Goal: Check status: Check status

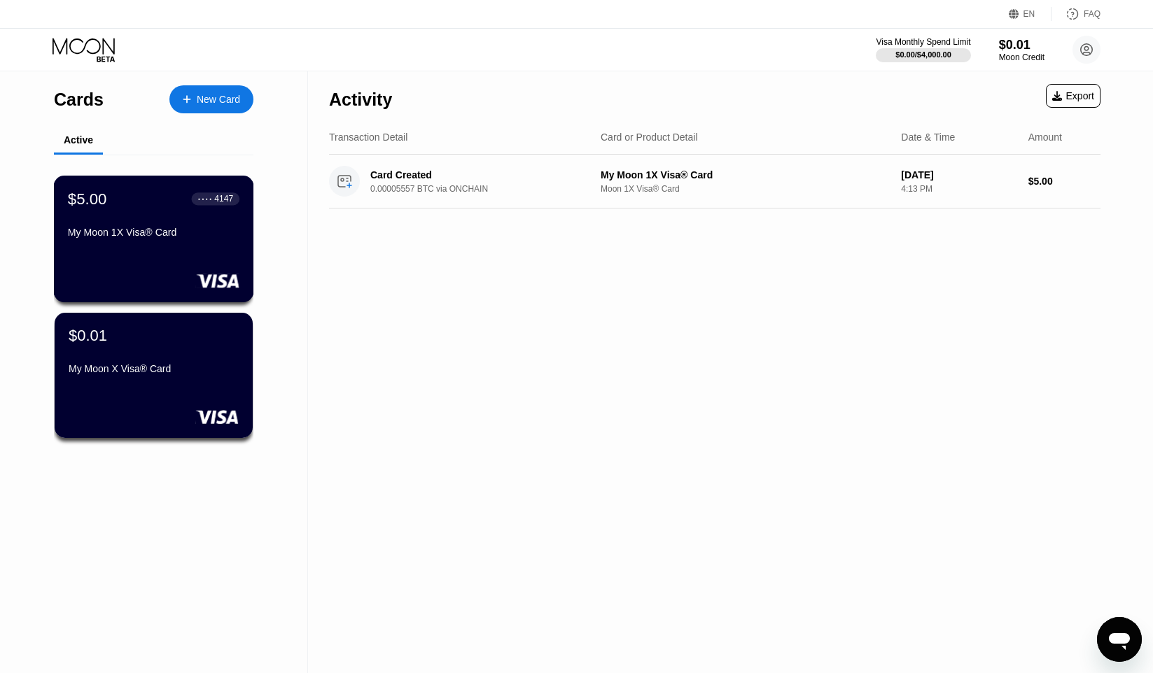
click at [129, 225] on div "$5.00 ● ● ● ● 4147 My Moon 1X Visa® Card" at bounding box center [153, 217] width 171 height 54
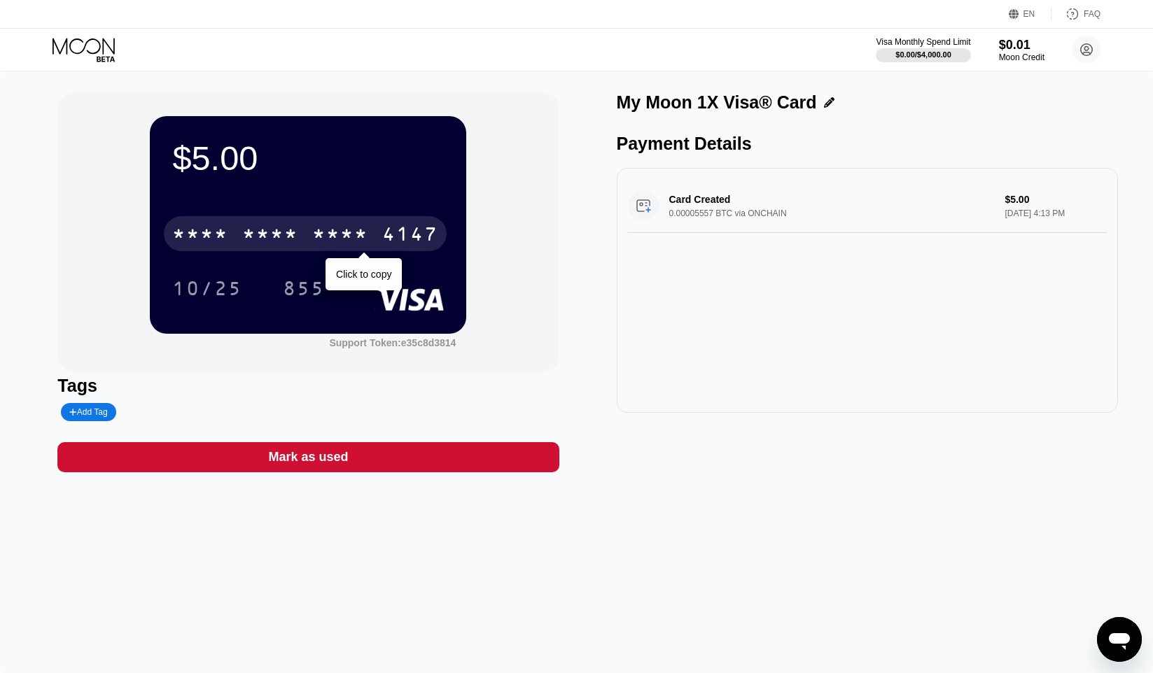
click at [372, 240] on div "* * * * * * * * * * * * 4147" at bounding box center [305, 233] width 283 height 35
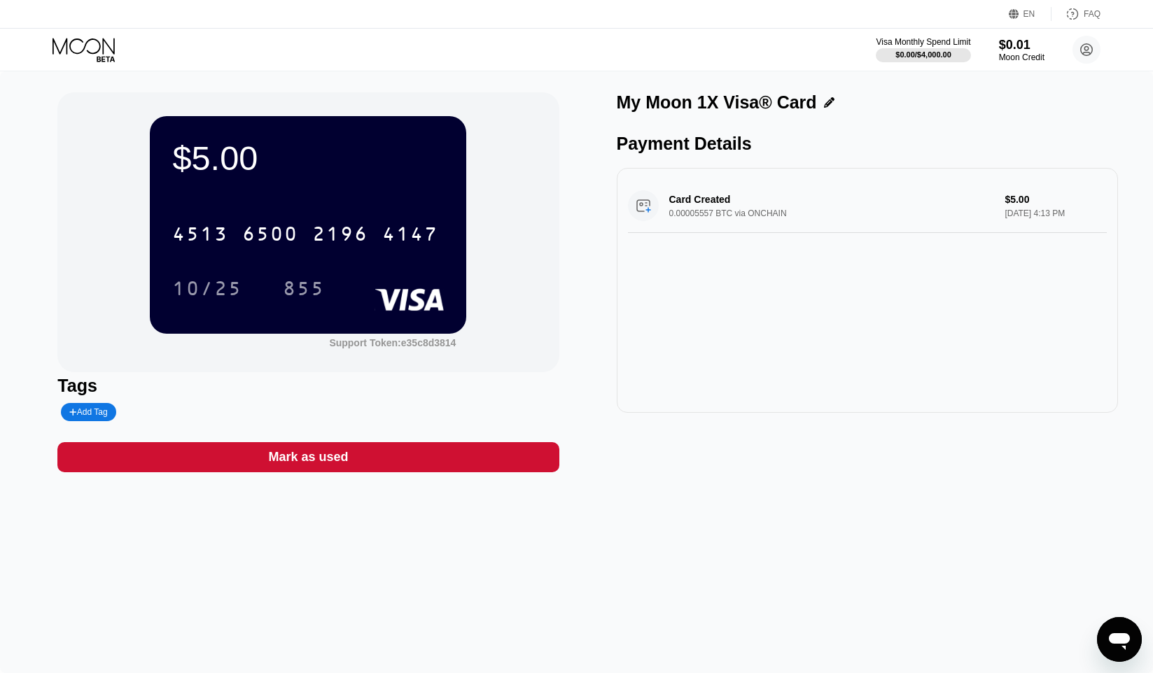
drag, startPoint x: 903, startPoint y: 573, endPoint x: 889, endPoint y: 565, distance: 16.3
click at [903, 573] on div "$5.00 4513 6500 2196 4147 10/25 855 Support Token: e35c8d3814 Tags Add Tag Mark…" at bounding box center [576, 372] width 1153 height 602
drag, startPoint x: 690, startPoint y: 536, endPoint x: 687, endPoint y: 524, distance: 12.2
click at [691, 536] on div "$5.00 4513 6500 2196 4147 10/25 855 Support Token: e35c8d3814 Tags Add Tag Mark…" at bounding box center [576, 372] width 1153 height 602
click at [911, 551] on div "$5.00 4513 6500 2196 4147 10/25 855 Support Token: e35c8d3814 Tags Add Tag Mark…" at bounding box center [576, 372] width 1153 height 602
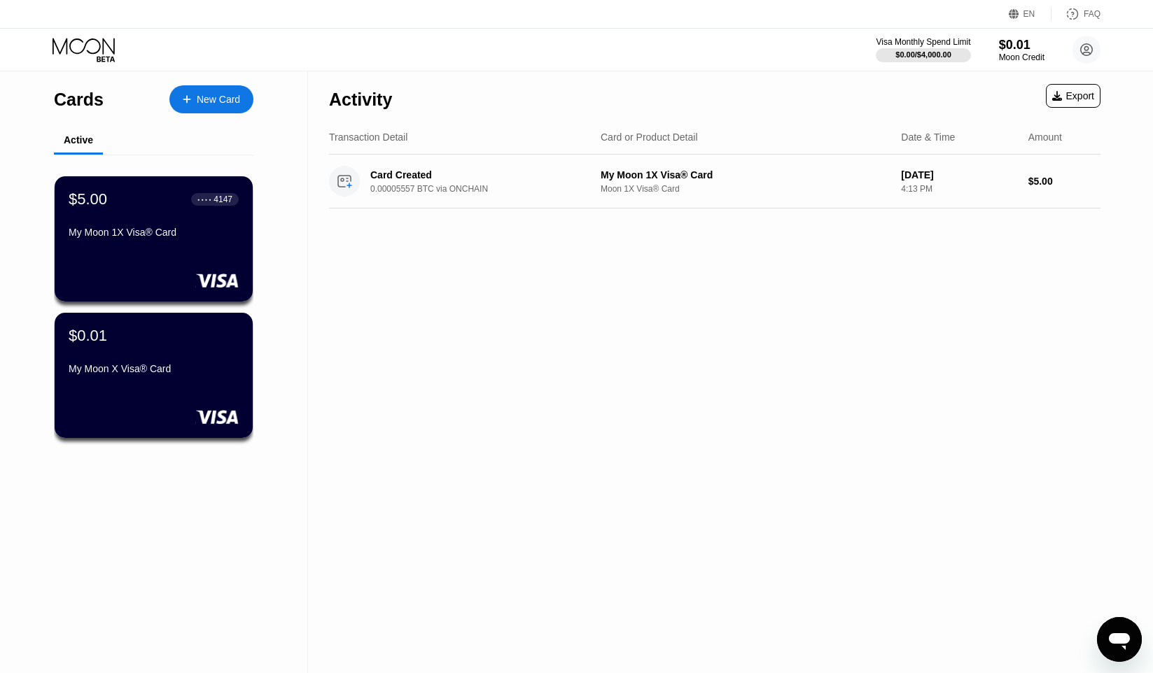
drag, startPoint x: 634, startPoint y: 311, endPoint x: 546, endPoint y: 295, distance: 89.8
click at [632, 311] on div "Activity Export Transaction Detail Card or Product Detail Date & Time Amount Ca…" at bounding box center [714, 372] width 813 height 602
click at [173, 220] on div "$5.00 ● ● ● ● 4147 My Moon 1X Visa® Card" at bounding box center [153, 217] width 171 height 54
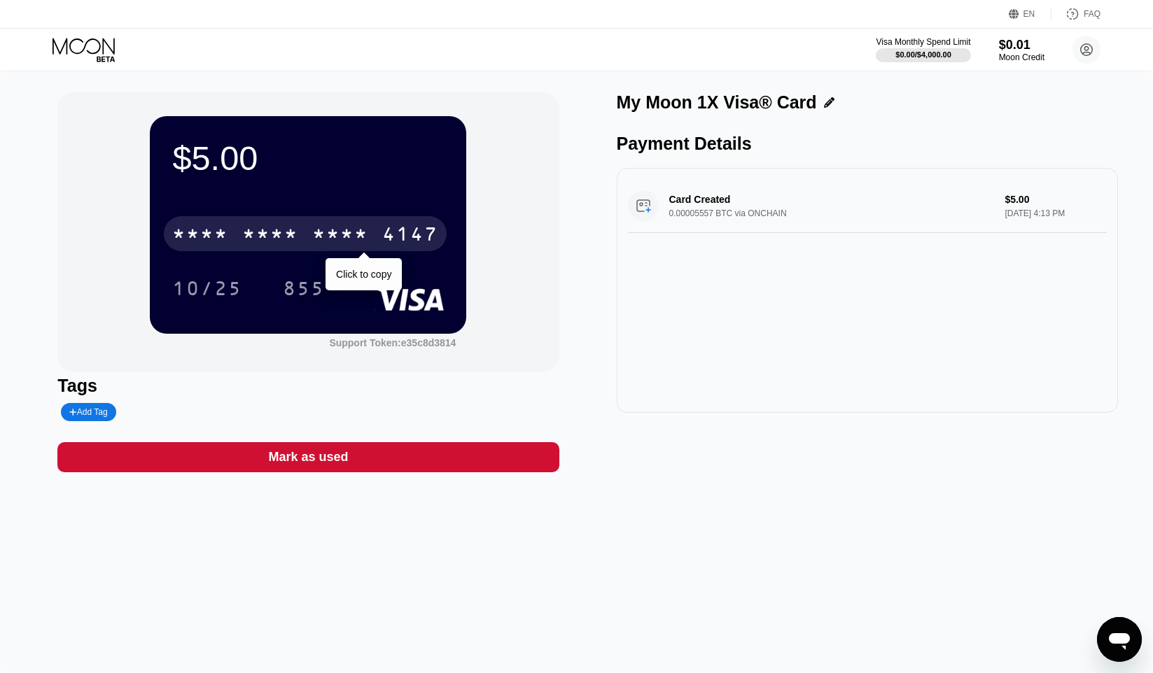
click at [358, 230] on div "* * * *" at bounding box center [340, 236] width 56 height 22
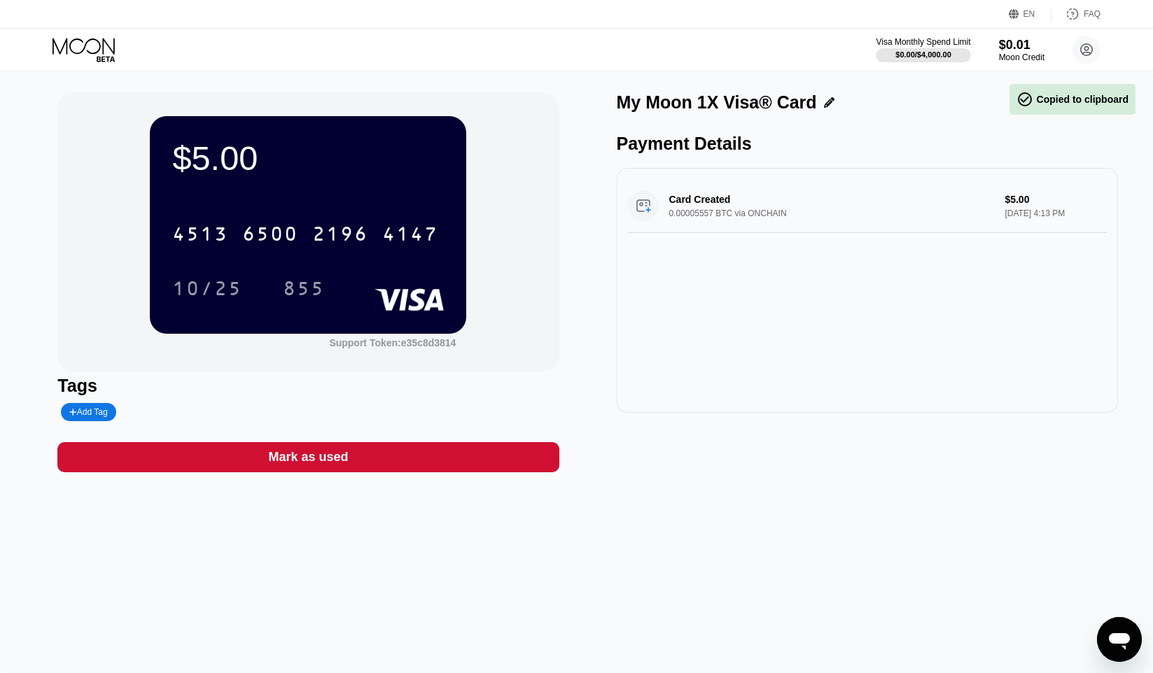
click at [833, 423] on div "My Moon 1X Visa® Card Payment Details Card Created 0.00005557 BTC via ONCHAIN $…" at bounding box center [867, 282] width 501 height 380
click at [316, 290] on div "855" at bounding box center [304, 290] width 42 height 22
drag, startPoint x: 802, startPoint y: 391, endPoint x: 601, endPoint y: 373, distance: 201.7
click at [800, 391] on div "Card Created 0.00005557 BTC via ONCHAIN $5.00 [DATE] 4:13 PM" at bounding box center [867, 290] width 501 height 245
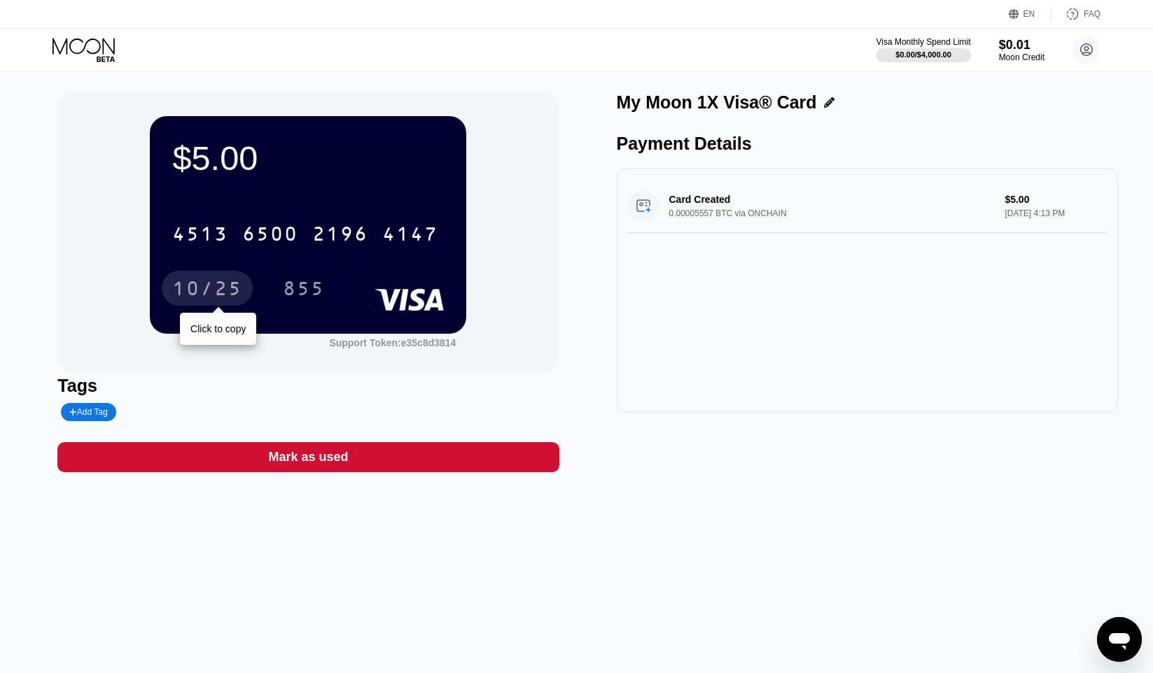
drag, startPoint x: 192, startPoint y: 293, endPoint x: 171, endPoint y: 300, distance: 21.5
click at [191, 293] on div "10/25" at bounding box center [207, 290] width 70 height 22
click at [924, 400] on div "Card Created 0.00005557 BTC via ONCHAIN $5.00 [DATE] 4:13 PM" at bounding box center [867, 290] width 501 height 245
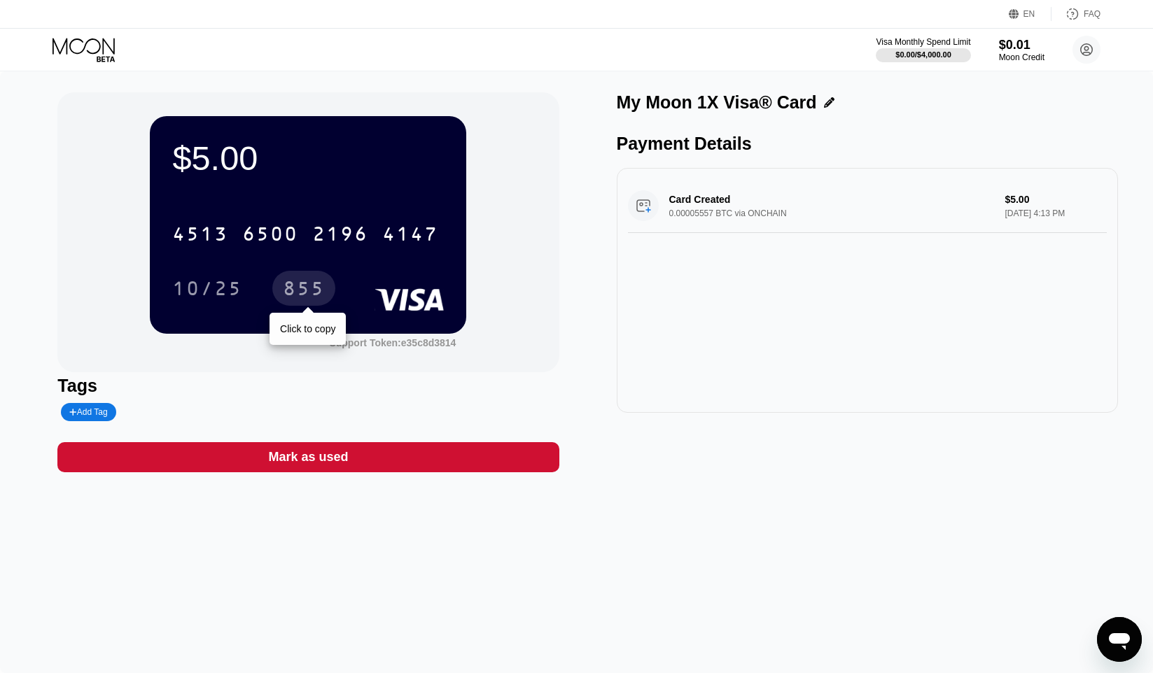
click at [305, 287] on div "855" at bounding box center [304, 290] width 42 height 22
